Goal: Task Accomplishment & Management: Use online tool/utility

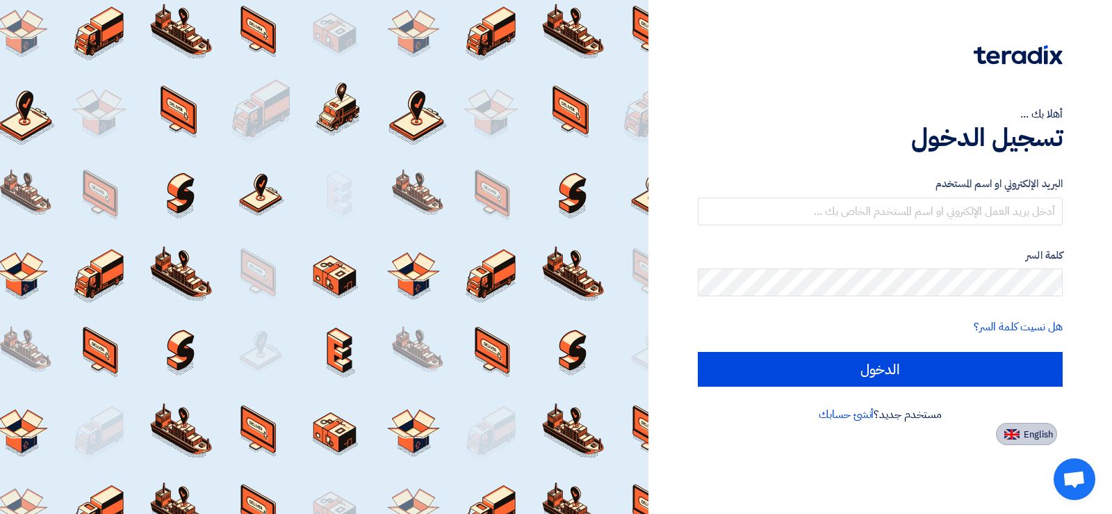
click at [1033, 435] on span "English" at bounding box center [1038, 435] width 29 height 10
type input "Sign in"
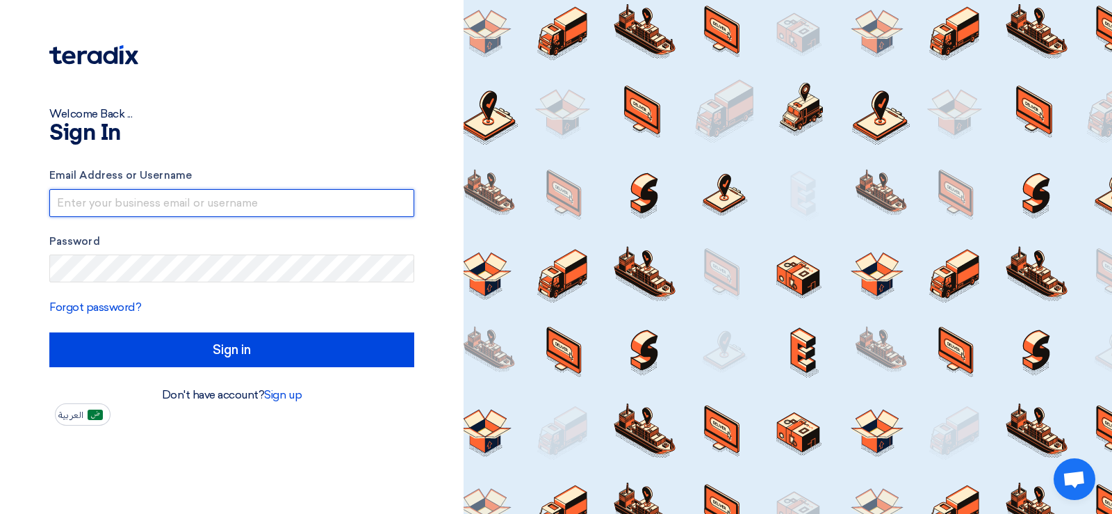
click at [211, 206] on input "text" at bounding box center [231, 203] width 365 height 28
type input "[EMAIL_ADDRESS][DOMAIN_NAME]"
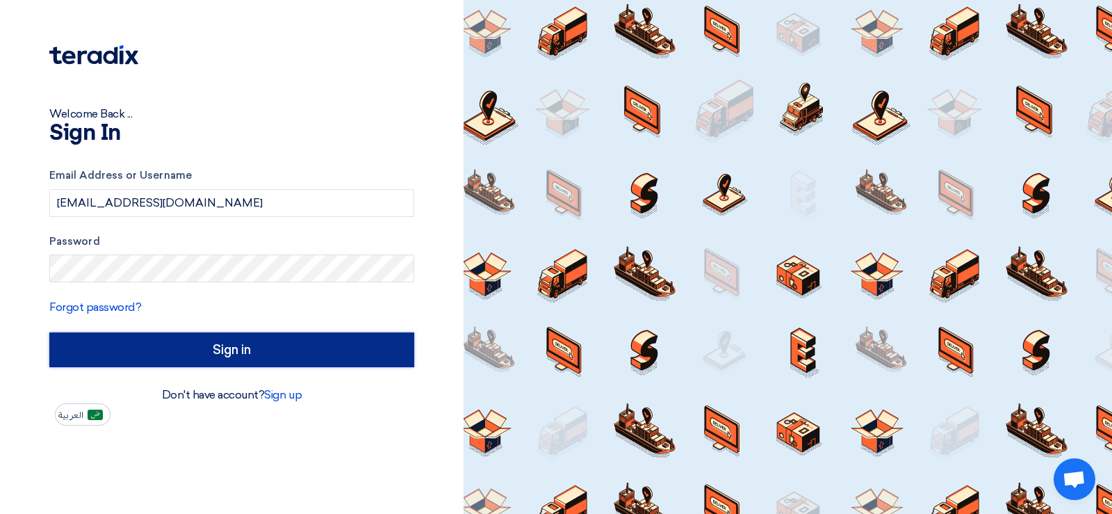
click at [216, 348] on input "Sign in" at bounding box center [231, 349] width 365 height 35
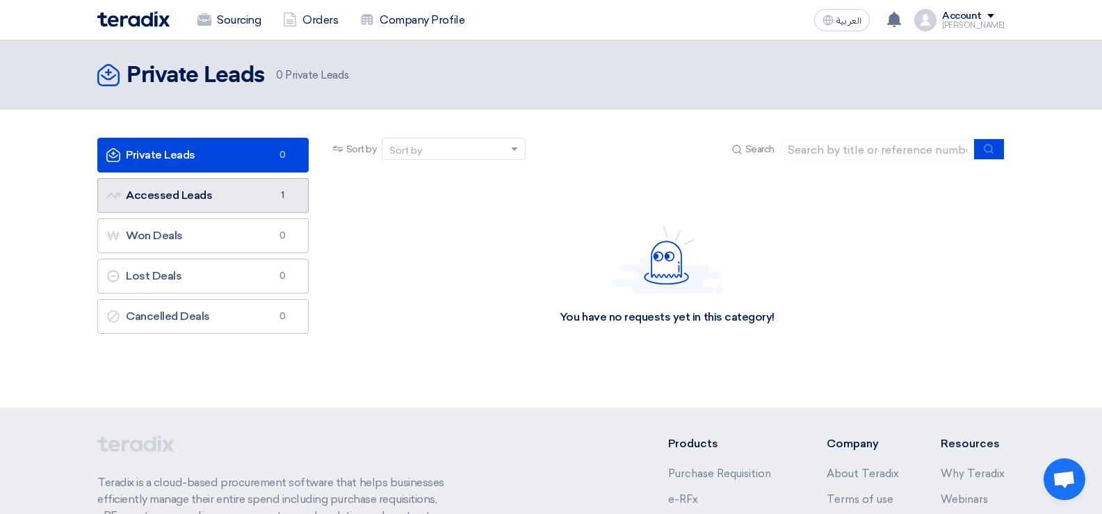
click at [222, 188] on link "Accessed Leads Accessed Leads 1" at bounding box center [202, 195] width 211 height 35
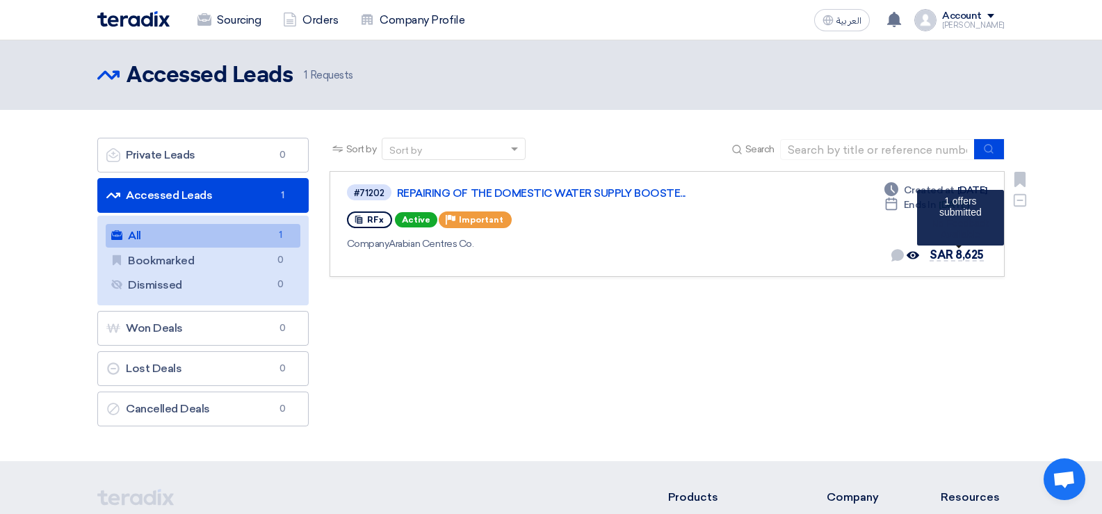
click at [944, 254] on span "SAR 8,625" at bounding box center [956, 254] width 54 height 13
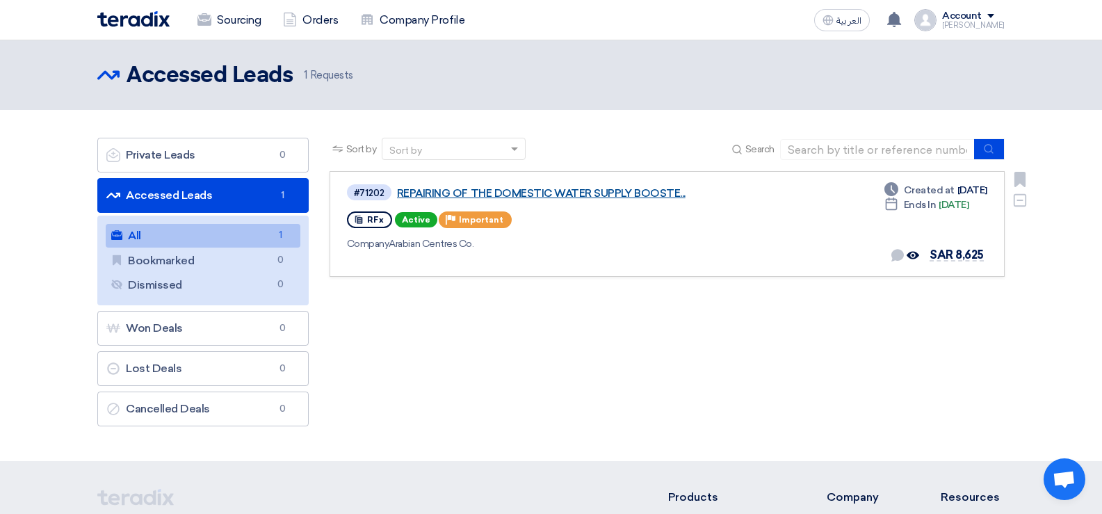
click at [437, 195] on link "REPAIRING OF THE DOMESTIC WATER SUPPLY BOOSTE..." at bounding box center [571, 193] width 348 height 13
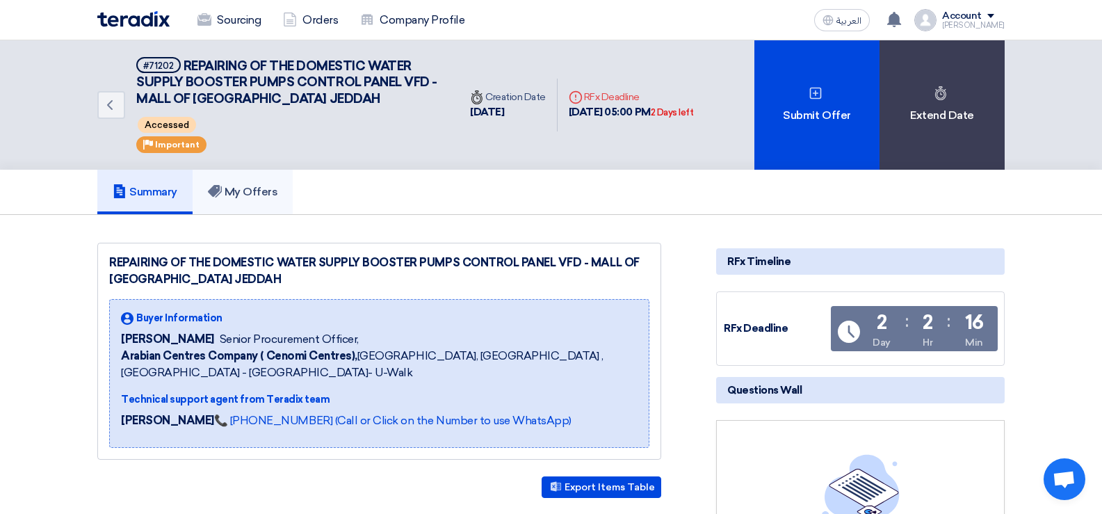
click at [261, 195] on h5 "My Offers" at bounding box center [243, 192] width 70 height 14
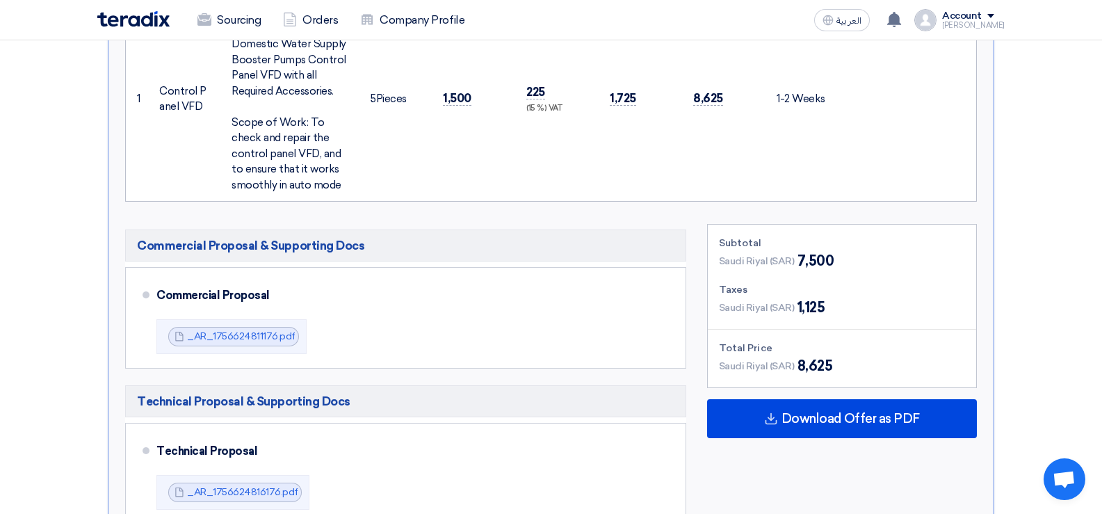
scroll to position [526, 0]
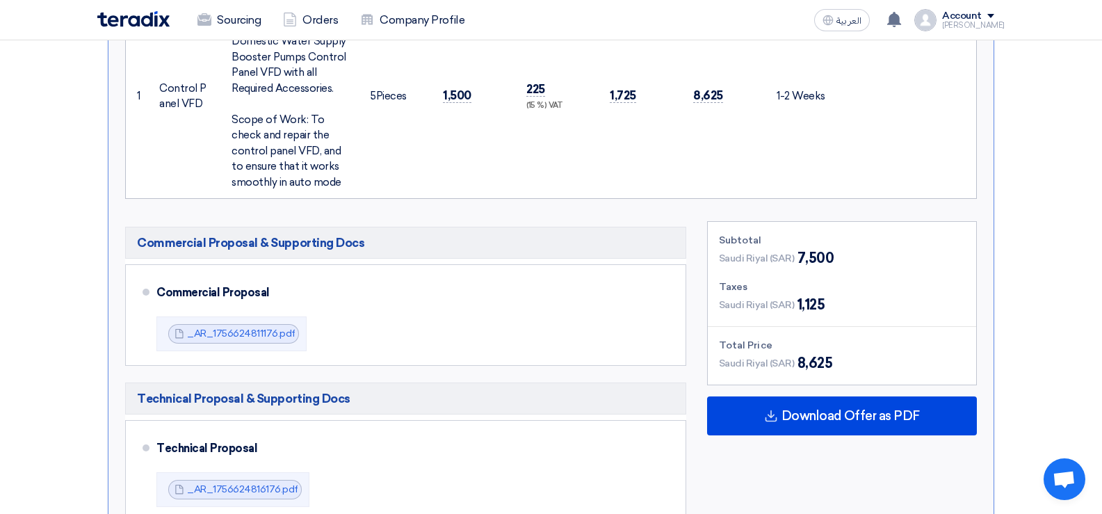
click at [778, 298] on span "Saudi Riyal (SAR)" at bounding box center [757, 305] width 76 height 15
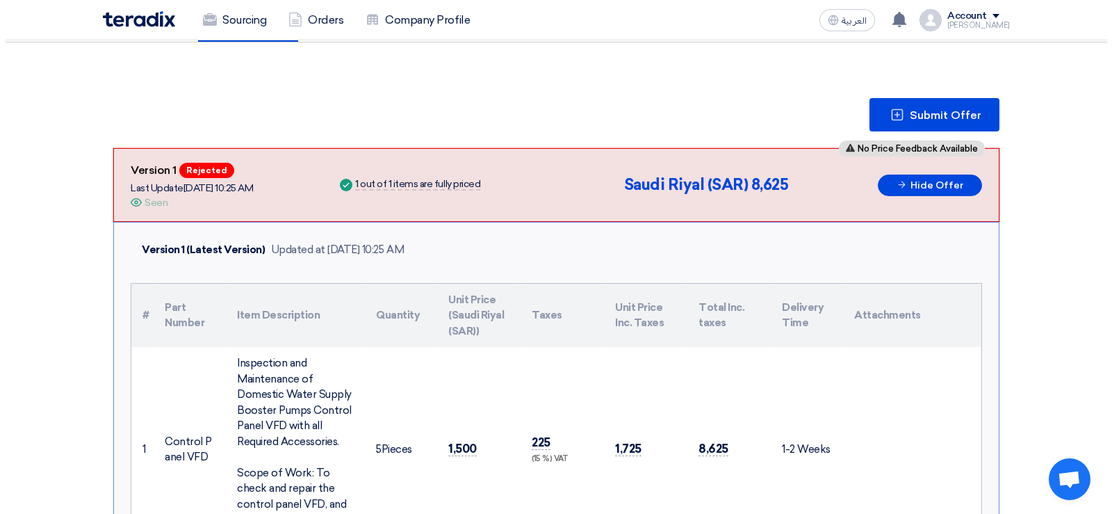
scroll to position [170, 0]
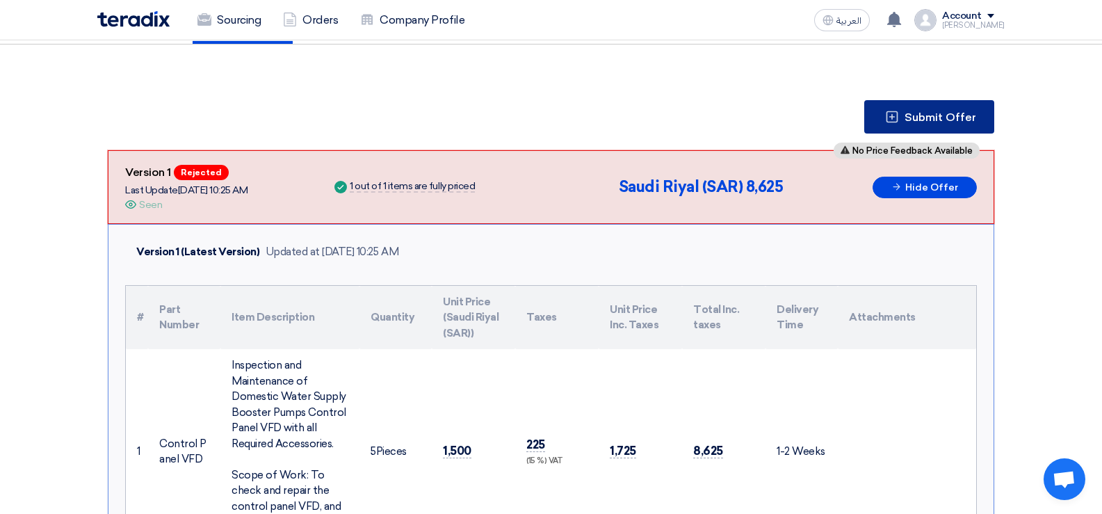
click at [895, 113] on icon at bounding box center [892, 117] width 14 height 14
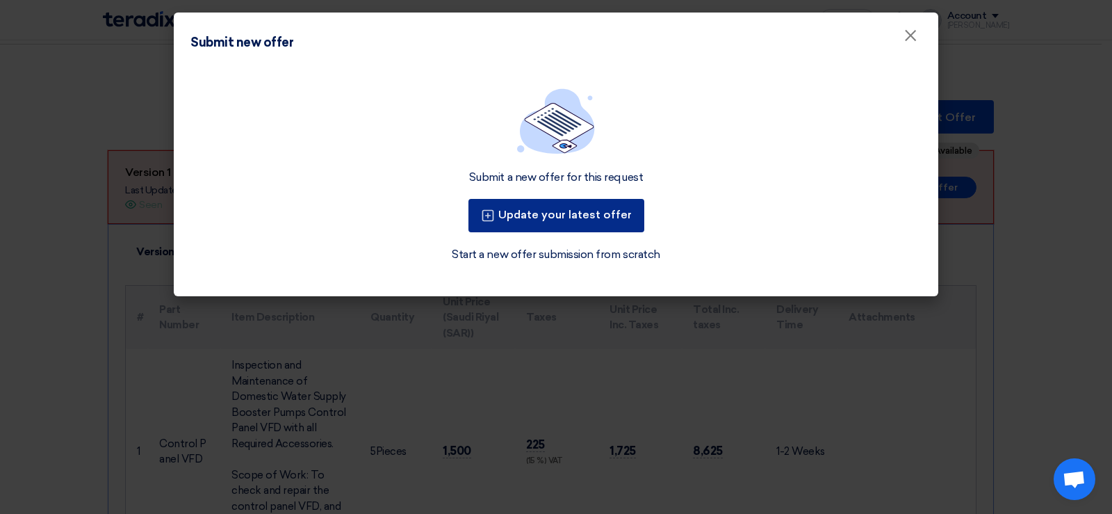
click at [594, 217] on button "Update your latest offer" at bounding box center [557, 215] width 176 height 33
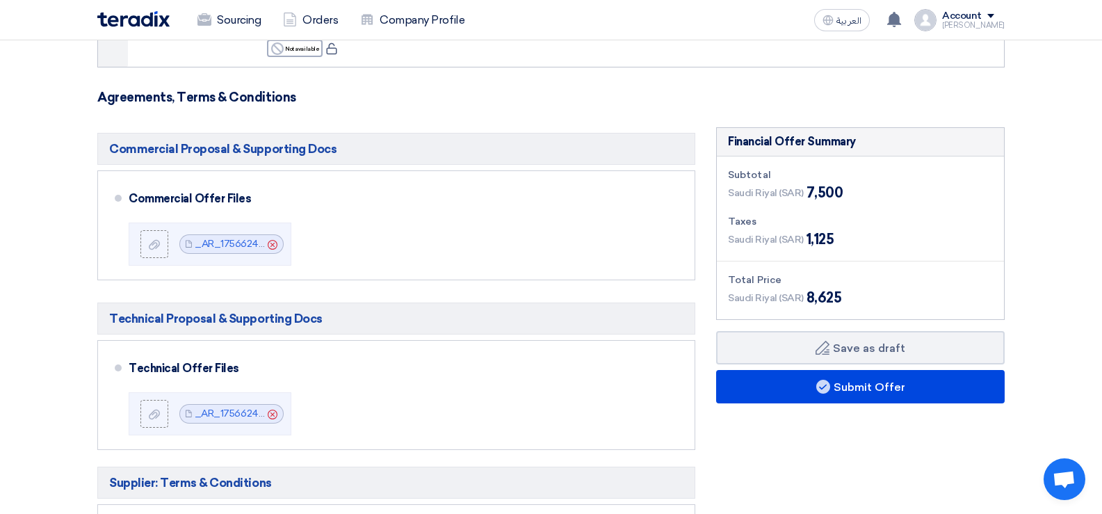
scroll to position [332, 0]
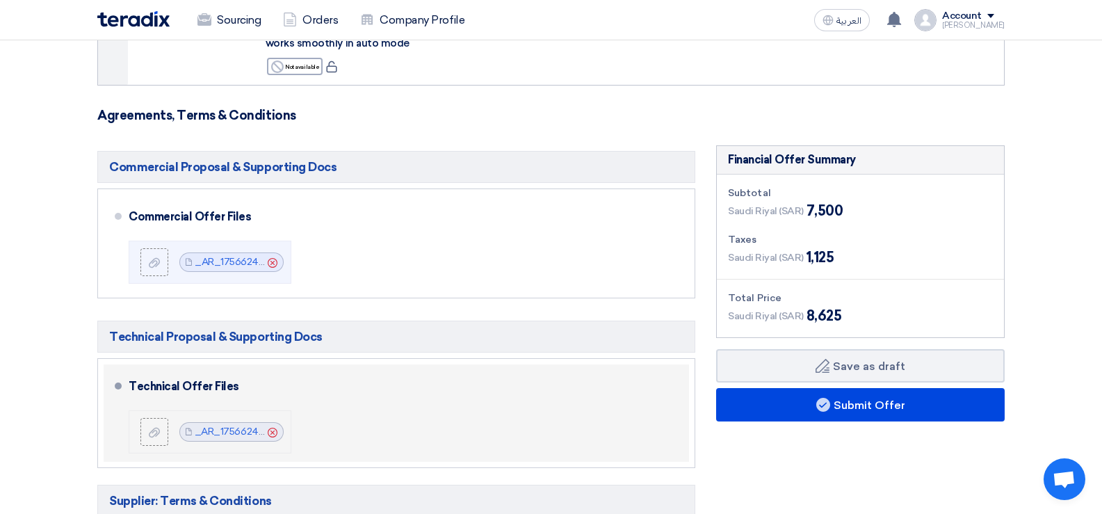
click at [273, 431] on icon "Cancel" at bounding box center [273, 433] width 10 height 10
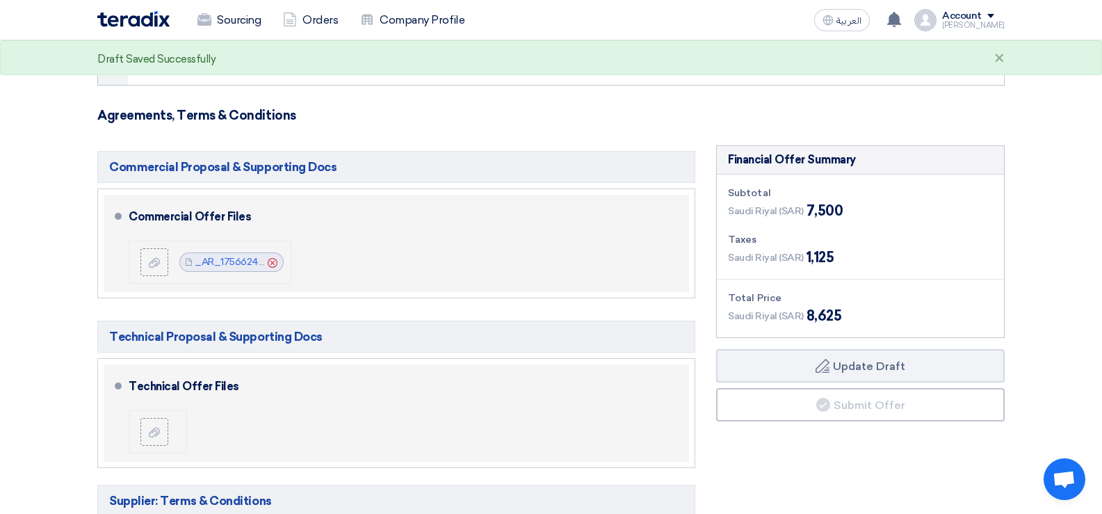
click at [276, 261] on icon "Cancel" at bounding box center [273, 263] width 10 height 10
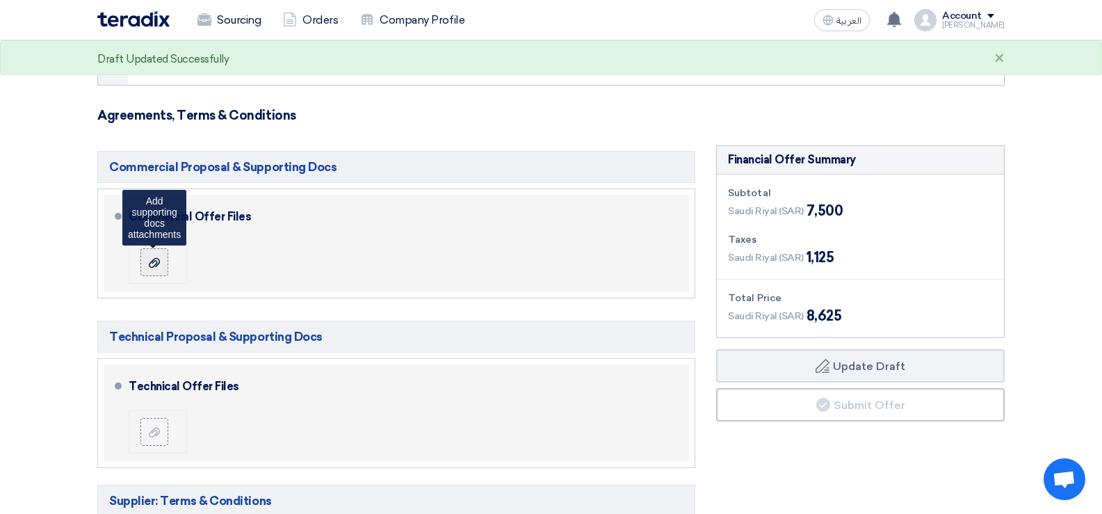
click at [164, 268] on label at bounding box center [154, 262] width 28 height 28
click at [0, 0] on input "file" at bounding box center [0, 0] width 0 height 0
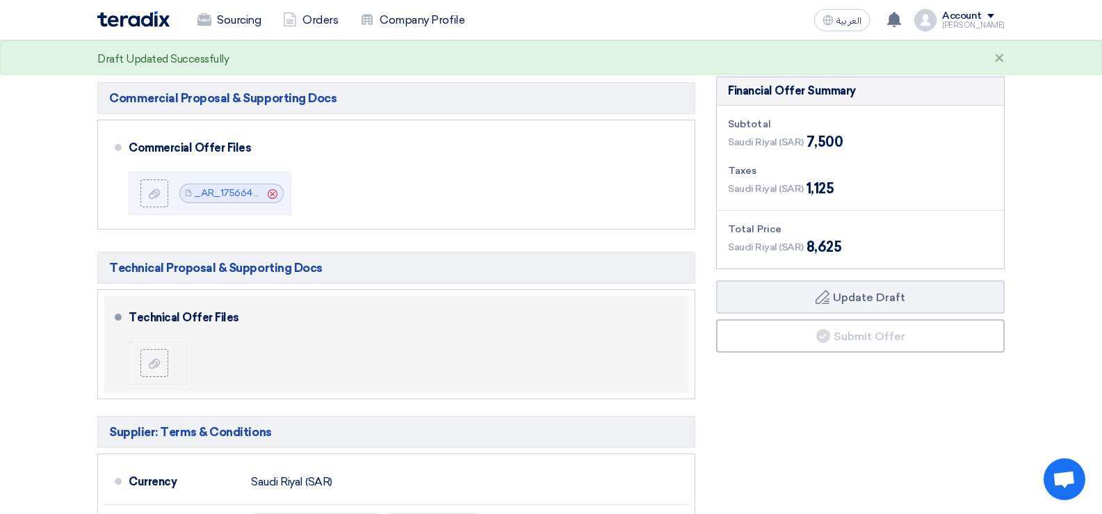
scroll to position [475, 0]
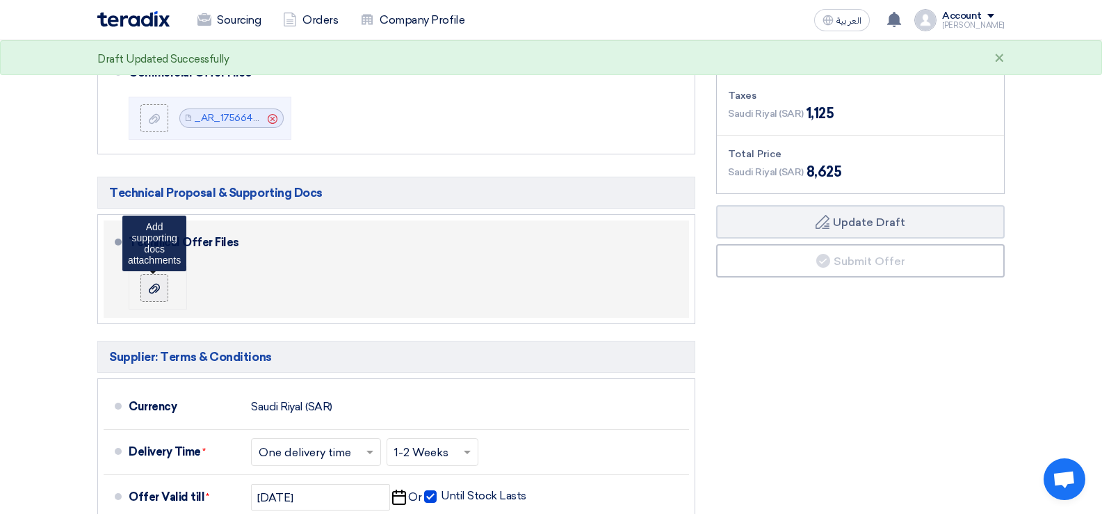
click at [160, 284] on div at bounding box center [154, 288] width 17 height 14
click at [0, 0] on input "file" at bounding box center [0, 0] width 0 height 0
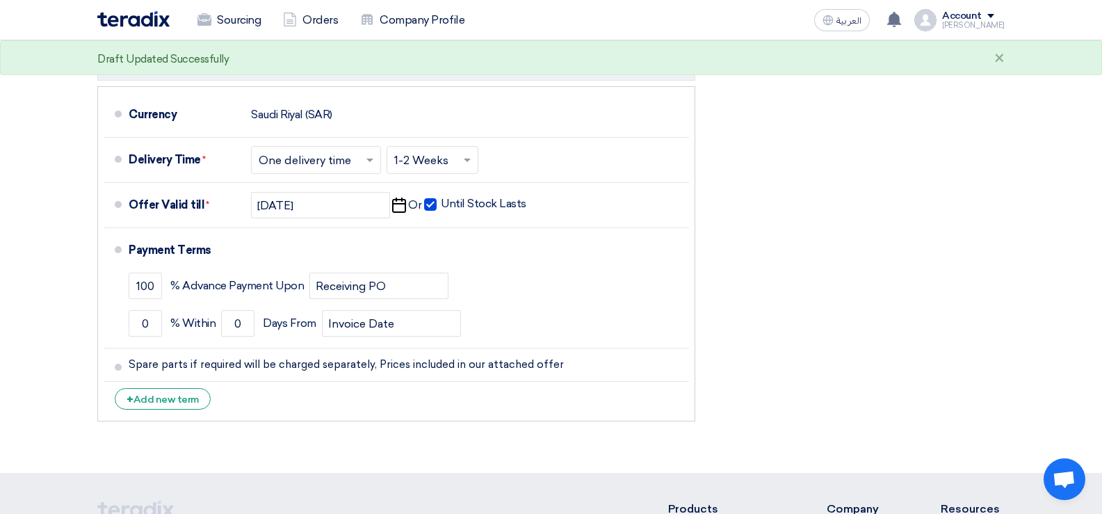
scroll to position [781, 0]
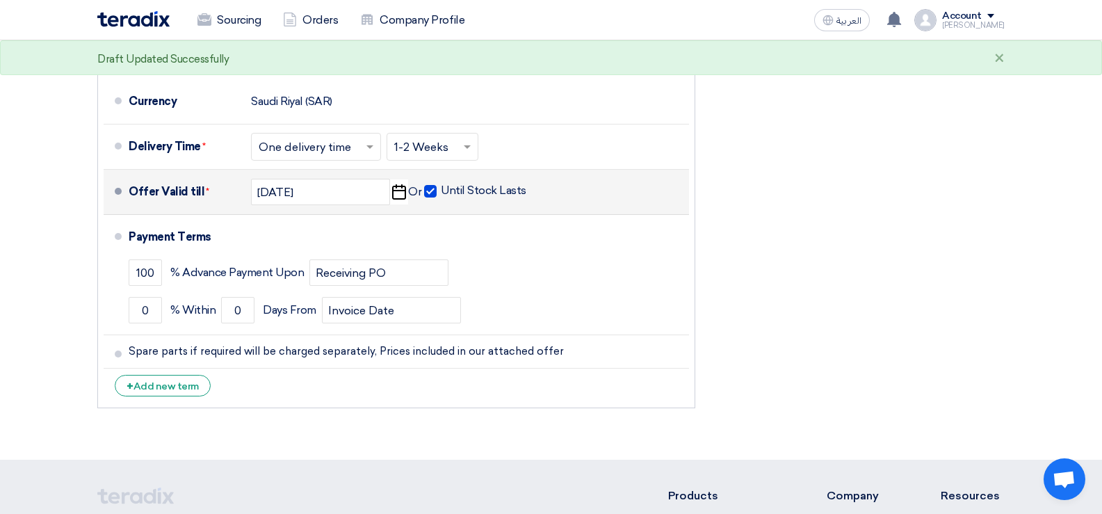
click at [432, 190] on span at bounding box center [430, 191] width 13 height 13
click at [441, 190] on input "Until Stock Lasts" at bounding box center [485, 197] width 88 height 26
checkbox input "false"
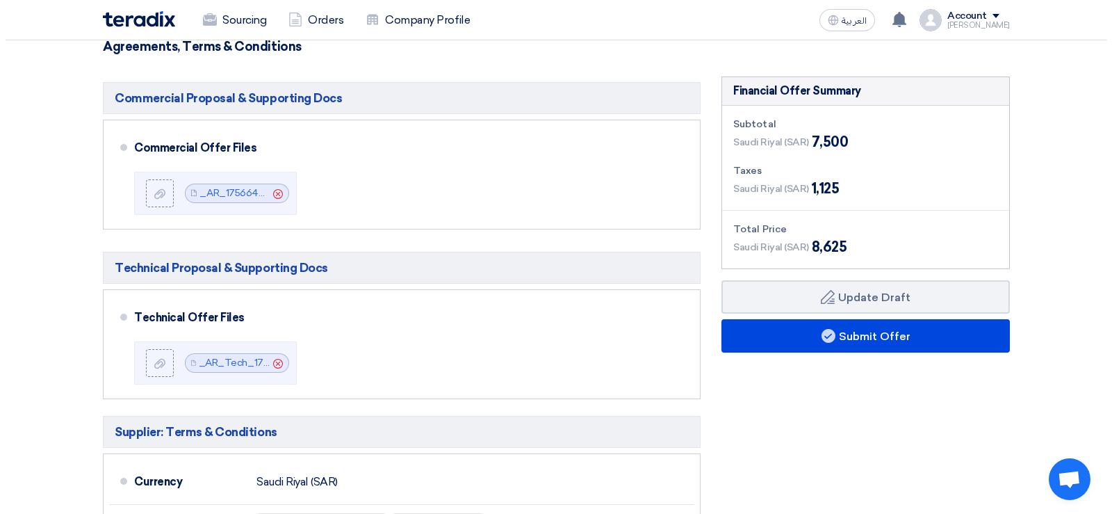
scroll to position [373, 0]
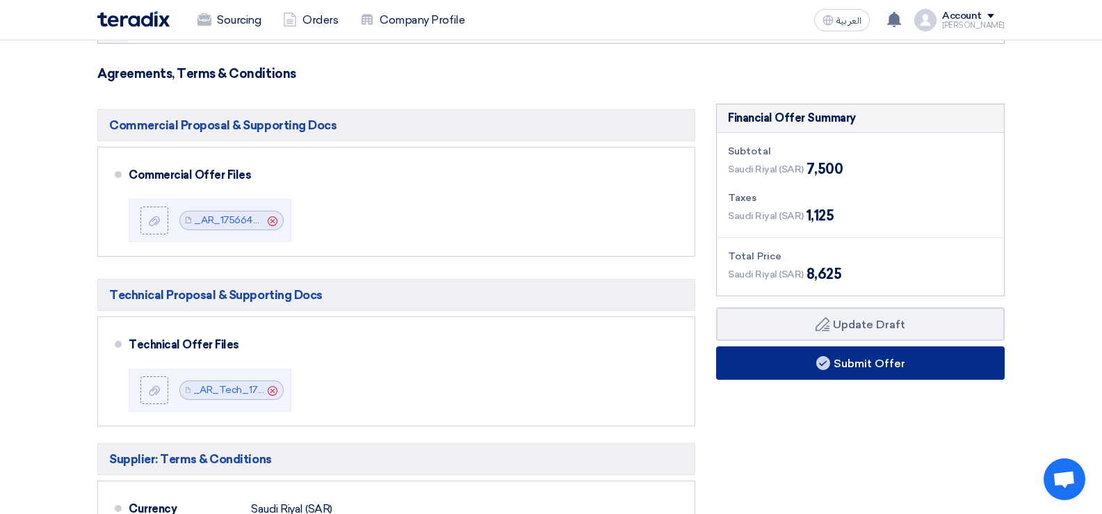
click at [834, 361] on button "Submit Offer" at bounding box center [860, 362] width 288 height 33
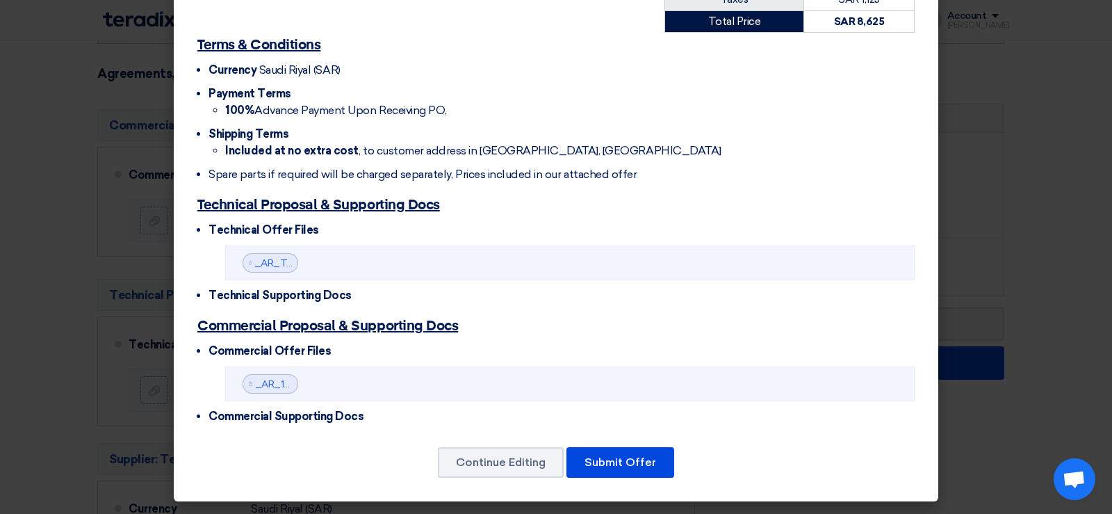
scroll to position [519, 0]
click at [621, 460] on button "Submit Offer" at bounding box center [621, 462] width 108 height 31
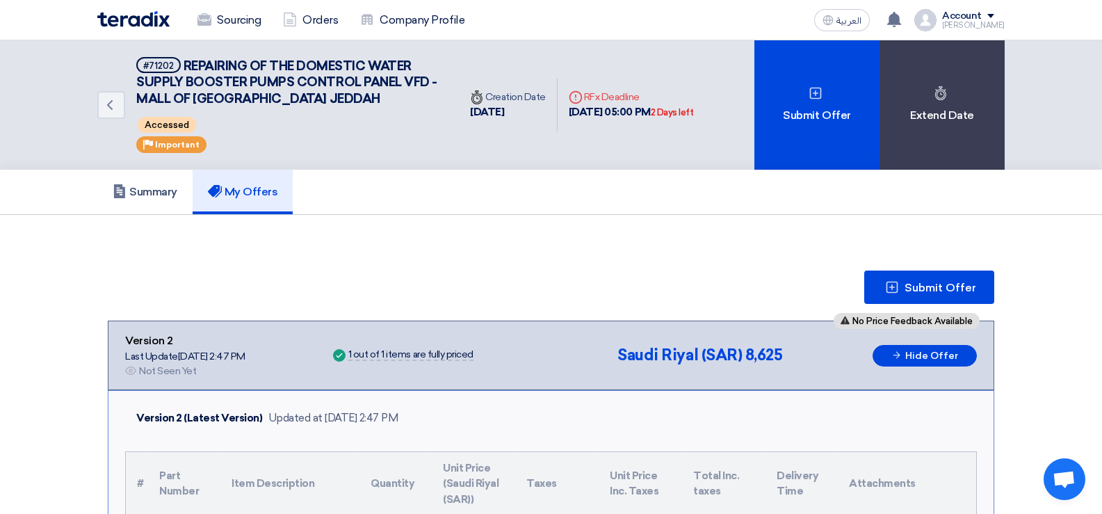
drag, startPoint x: 1100, startPoint y: 138, endPoint x: 1097, endPoint y: 207, distance: 68.9
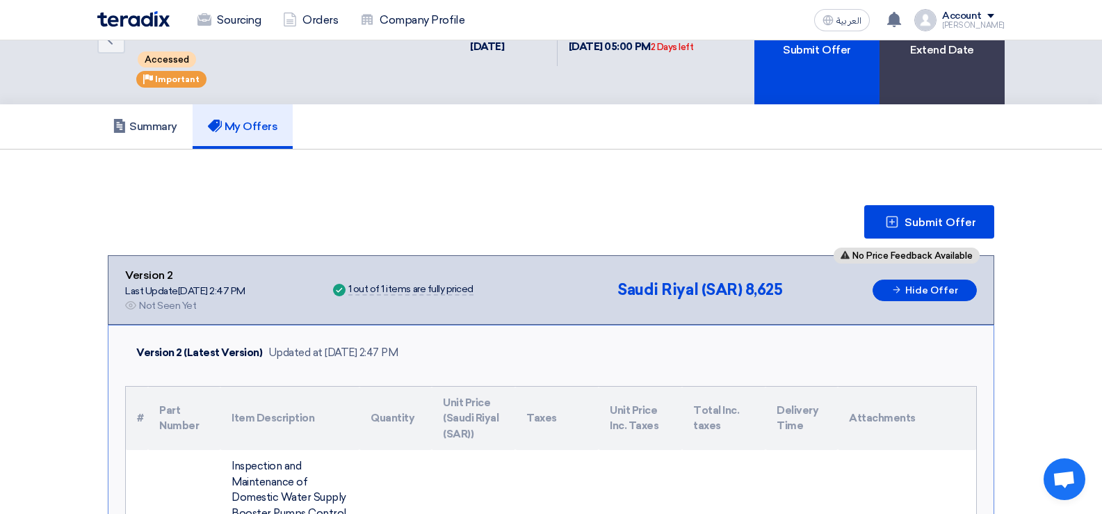
scroll to position [63, 0]
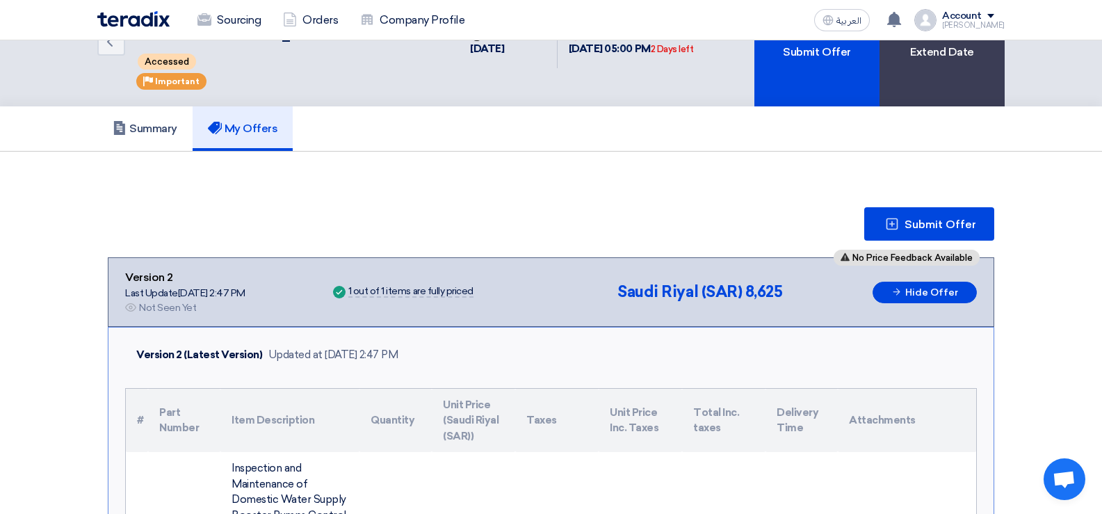
click at [995, 22] on div "[PERSON_NAME]" at bounding box center [973, 26] width 63 height 8
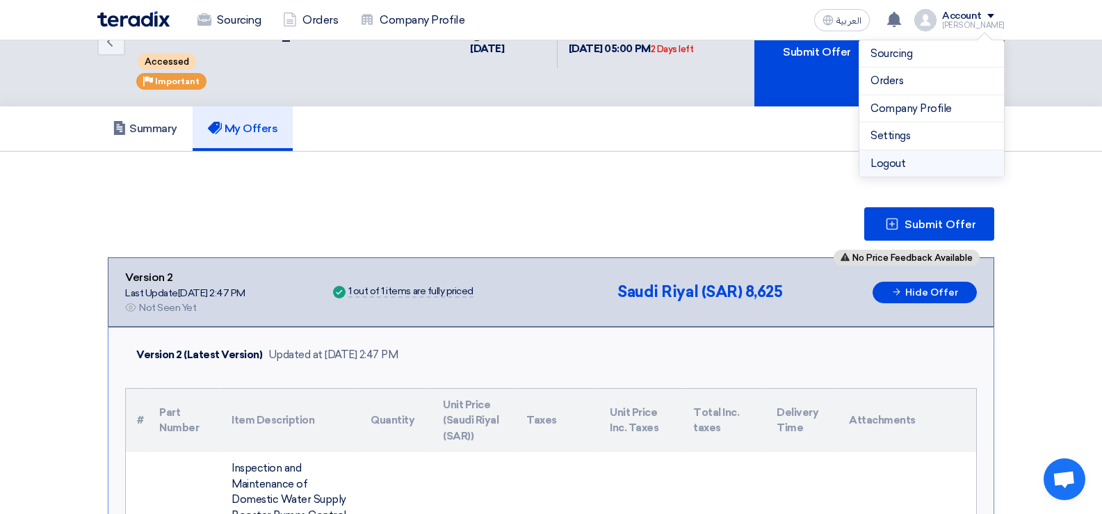
click at [891, 162] on li "Logout" at bounding box center [931, 163] width 145 height 27
